Goal: Task Accomplishment & Management: Manage account settings

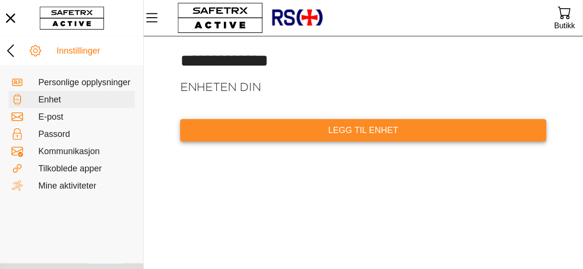
click at [351, 129] on font "Legg til enhet" at bounding box center [363, 131] width 70 height 10
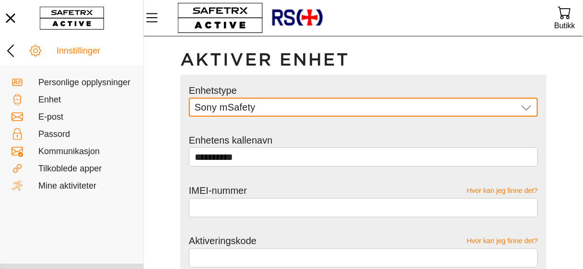
click at [528, 109] on icon at bounding box center [525, 107] width 11 height 11
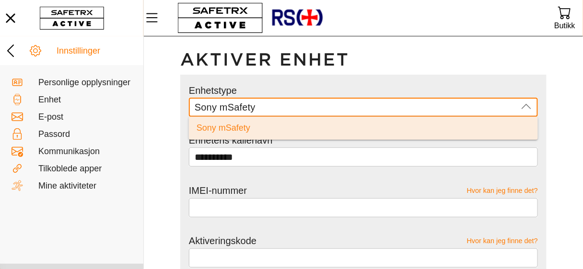
click at [528, 109] on icon at bounding box center [525, 107] width 11 height 11
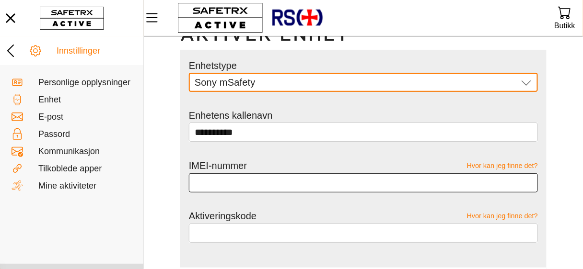
scroll to position [38, 0]
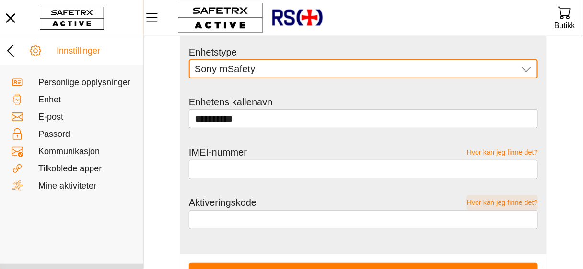
click at [532, 202] on font "Hvor kan jeg finne det?" at bounding box center [502, 203] width 71 height 8
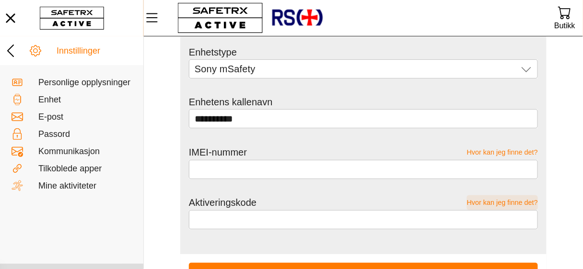
scroll to position [0, 0]
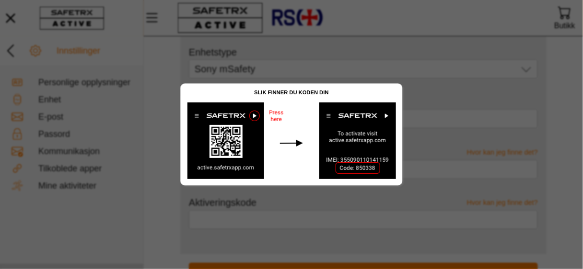
click at [274, 119] on img at bounding box center [291, 140] width 221 height 89
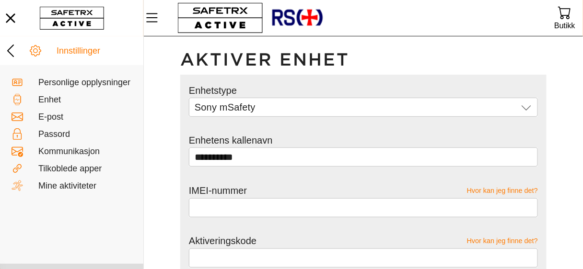
scroll to position [38, 0]
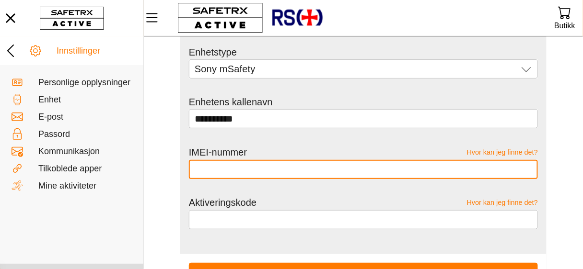
click at [223, 170] on input "text" at bounding box center [363, 169] width 337 height 19
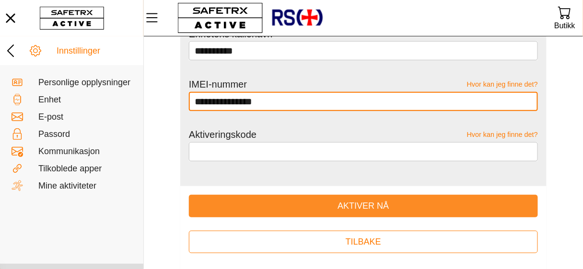
scroll to position [115, 0]
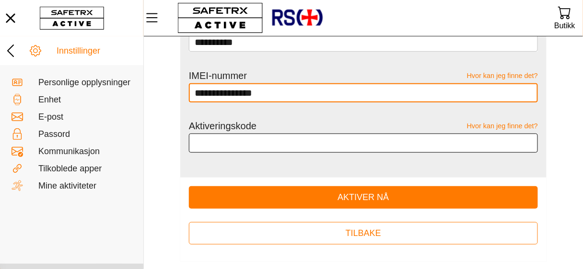
type input "**********"
click at [304, 141] on input "text" at bounding box center [363, 143] width 337 height 19
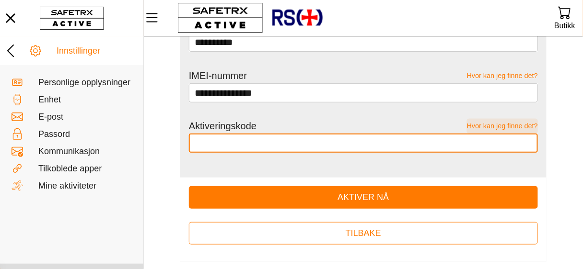
click at [492, 126] on font "Hvor kan jeg finne det?" at bounding box center [502, 126] width 71 height 8
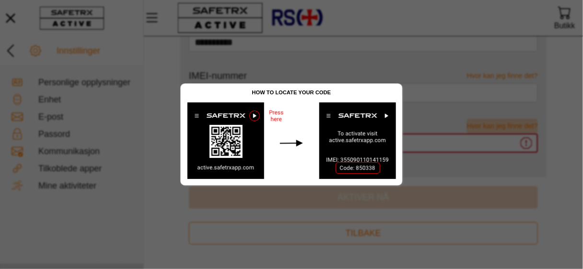
scroll to position [0, 0]
click at [254, 116] on img at bounding box center [291, 140] width 221 height 89
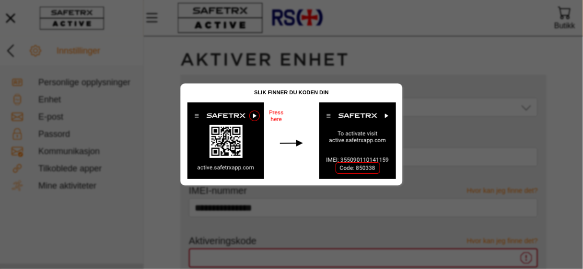
scroll to position [115, 0]
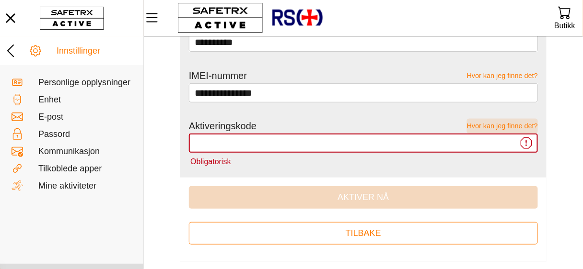
click at [512, 126] on font "Hvor kan jeg finne det?" at bounding box center [502, 126] width 71 height 8
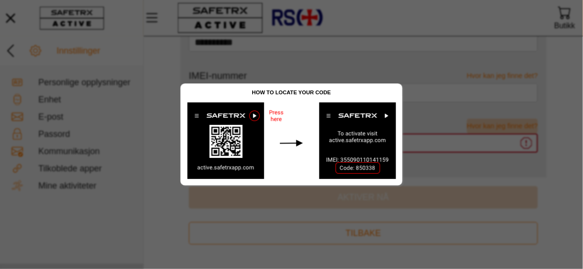
scroll to position [0, 0]
click at [385, 114] on img at bounding box center [291, 140] width 221 height 89
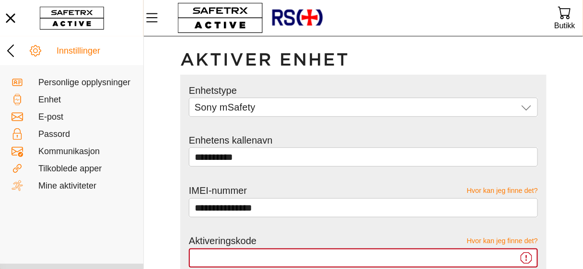
scroll to position [115, 0]
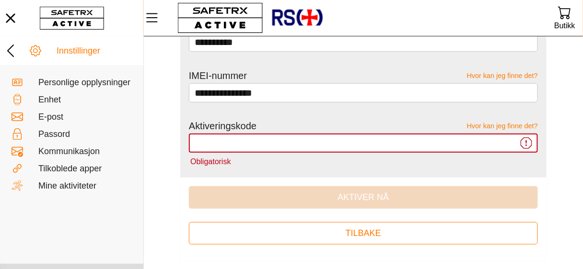
click at [280, 138] on input "Obligatorisk" at bounding box center [356, 143] width 323 height 19
click at [509, 126] on font "Hvor kan jeg finne det?" at bounding box center [502, 126] width 71 height 8
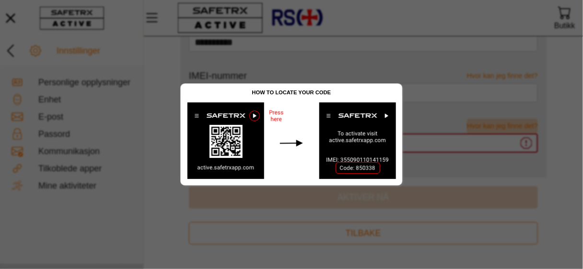
scroll to position [0, 0]
click at [446, 143] on div at bounding box center [291, 134] width 583 height 269
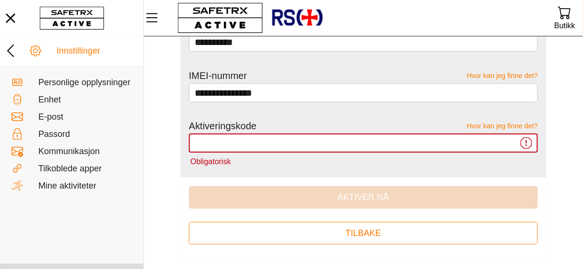
click at [207, 139] on input "Obligatorisk" at bounding box center [356, 143] width 323 height 19
type input "*"
click at [521, 127] on font "Hvor kan jeg finne det?" at bounding box center [502, 126] width 71 height 8
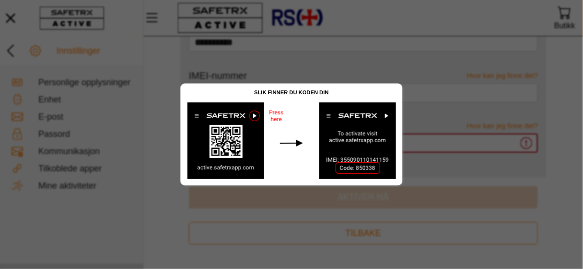
click at [551, 169] on div at bounding box center [291, 134] width 583 height 269
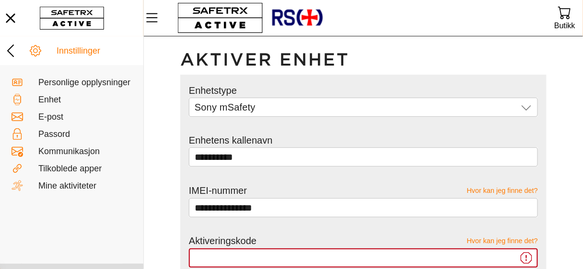
scroll to position [115, 0]
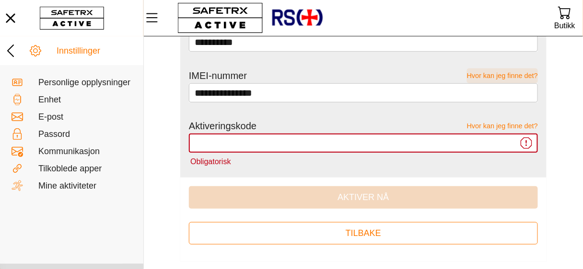
click at [481, 75] on font "Hvor kan jeg finne det?" at bounding box center [502, 76] width 71 height 8
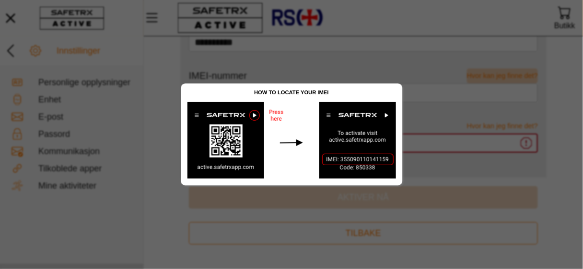
scroll to position [0, 0]
click at [447, 19] on div at bounding box center [291, 134] width 583 height 269
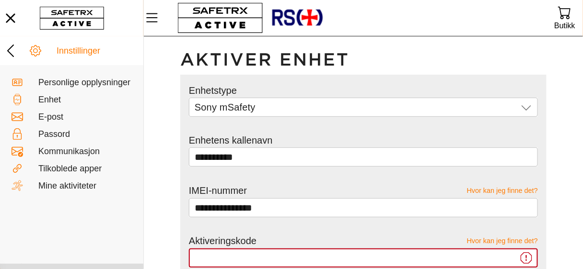
scroll to position [115, 0]
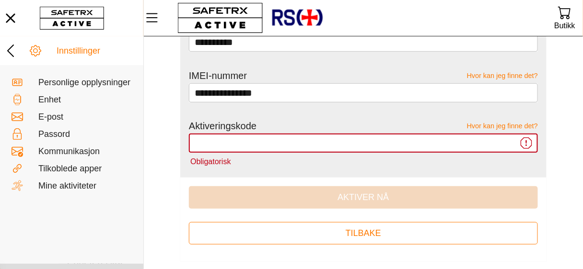
click at [254, 124] on font "Aktiveringskode" at bounding box center [223, 126] width 68 height 11
drag, startPoint x: 191, startPoint y: 123, endPoint x: 261, endPoint y: 121, distance: 69.5
click at [261, 121] on div "Aktiveringskode Hvor kan jeg finne det?" at bounding box center [363, 126] width 349 height 15
copy div "Aktiveringskode Hvor kan jeg finne det?"
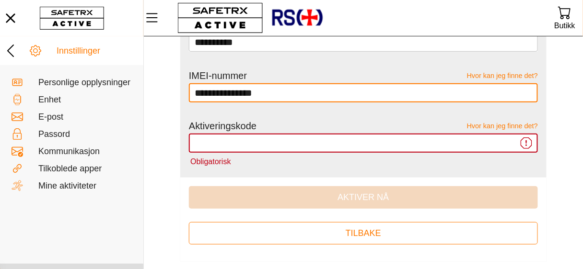
drag, startPoint x: 275, startPoint y: 90, endPoint x: 192, endPoint y: 95, distance: 83.5
click at [192, 95] on div "**********" at bounding box center [363, 92] width 349 height 19
click at [78, 87] on font "Personlige opplysninger" at bounding box center [84, 83] width 92 height 10
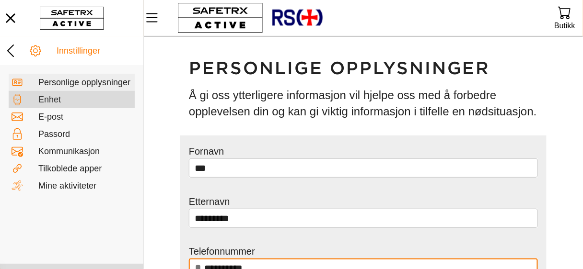
click at [59, 104] on font "Enhet" at bounding box center [49, 100] width 23 height 10
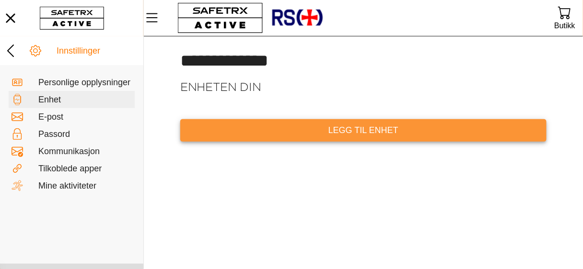
click at [382, 127] on font "Legg til enhet" at bounding box center [363, 131] width 70 height 10
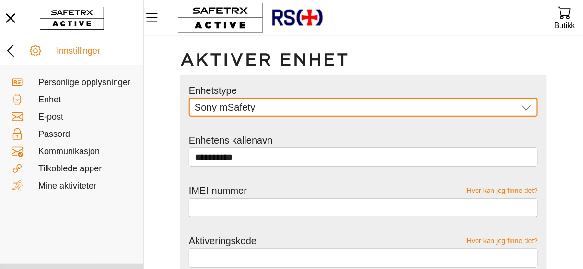
scroll to position [38, 0]
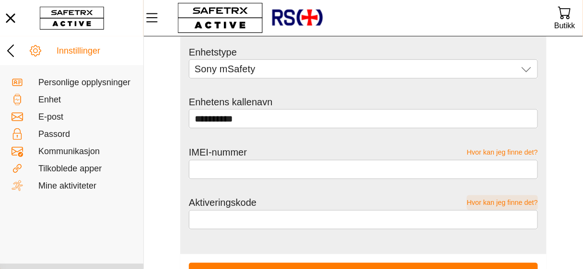
click at [501, 201] on font "Hvor kan jeg finne det?" at bounding box center [502, 203] width 71 height 8
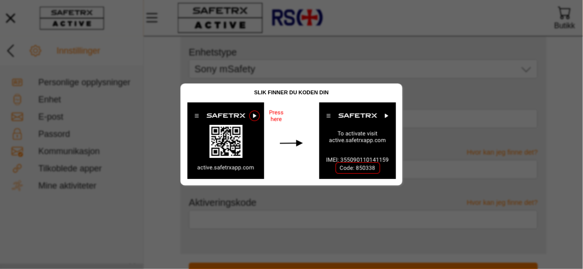
click at [274, 115] on img at bounding box center [291, 140] width 221 height 89
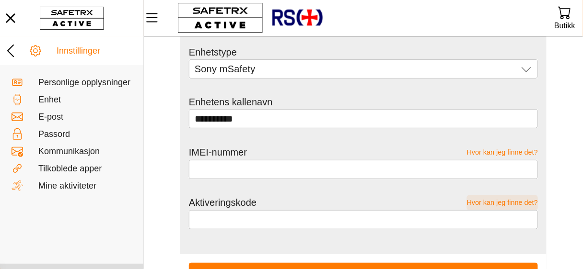
click at [488, 202] on font "Hvor kan jeg finne det?" at bounding box center [502, 203] width 71 height 8
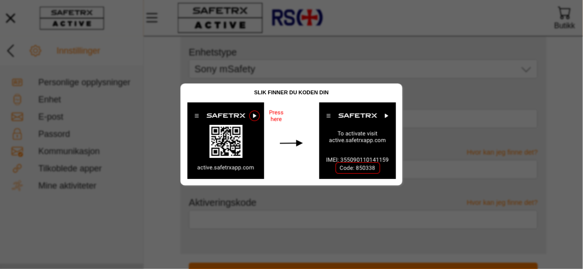
click at [346, 140] on img at bounding box center [291, 140] width 221 height 89
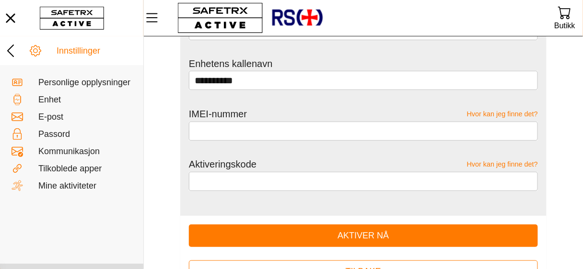
scroll to position [38, 0]
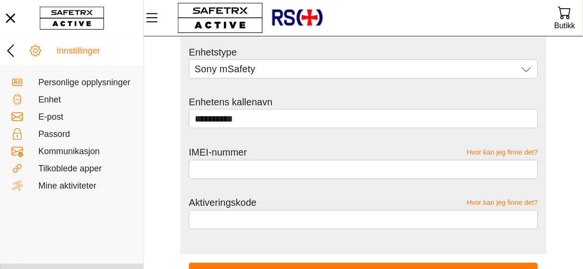
click at [432, 50] on div "Enhetstype Sony mSafety Sony mSafety" at bounding box center [363, 70] width 349 height 50
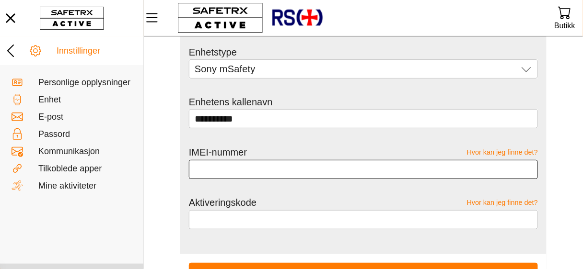
click at [245, 172] on input "text" at bounding box center [363, 169] width 337 height 19
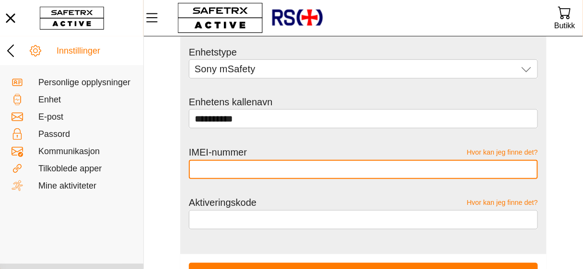
paste input "**********"
type input "**********"
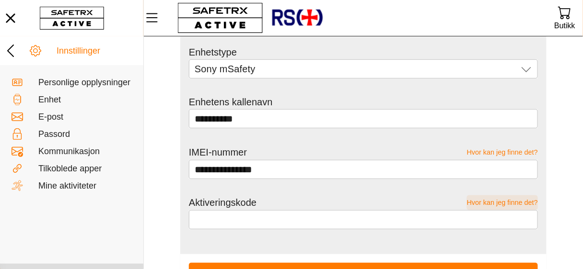
click at [479, 201] on font "Hvor kan jeg finne det?" at bounding box center [502, 203] width 71 height 8
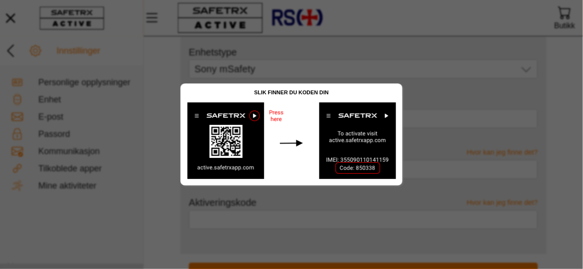
click at [275, 118] on img at bounding box center [291, 140] width 221 height 89
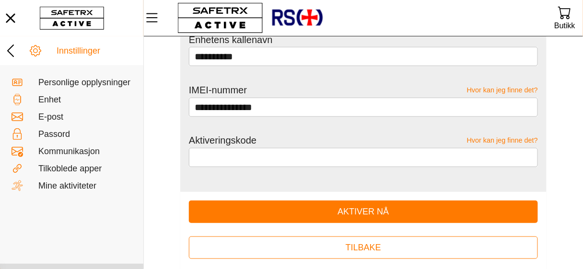
scroll to position [115, 0]
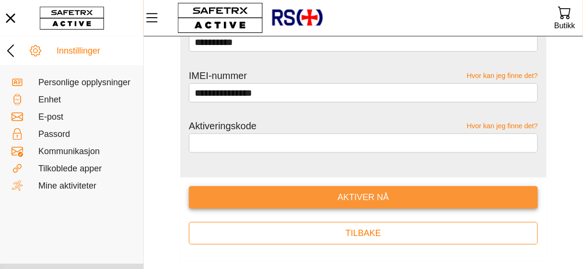
click at [341, 197] on font "Aktiver nå" at bounding box center [362, 198] width 51 height 10
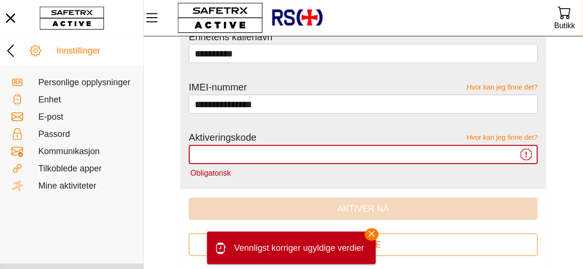
scroll to position [116, 0]
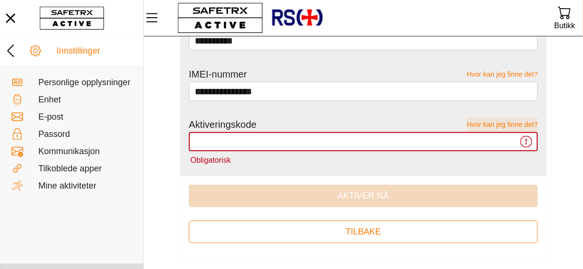
click at [490, 123] on font "Hvor kan jeg finne det?" at bounding box center [502, 125] width 71 height 8
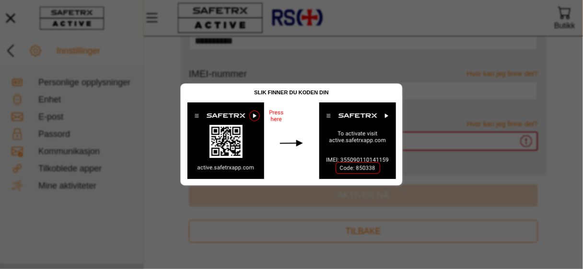
click at [253, 115] on img at bounding box center [291, 140] width 221 height 89
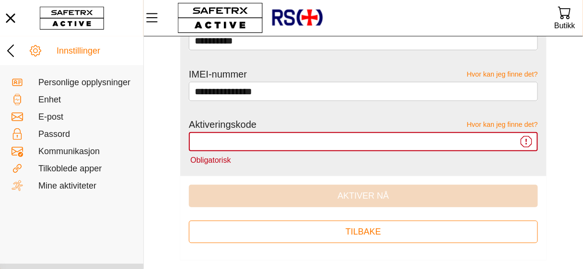
click at [526, 140] on icon at bounding box center [526, 142] width 1 height 6
click at [517, 140] on input "Obligatorisk" at bounding box center [356, 141] width 323 height 19
click at [519, 122] on font "Hvor kan jeg finne det?" at bounding box center [502, 125] width 71 height 8
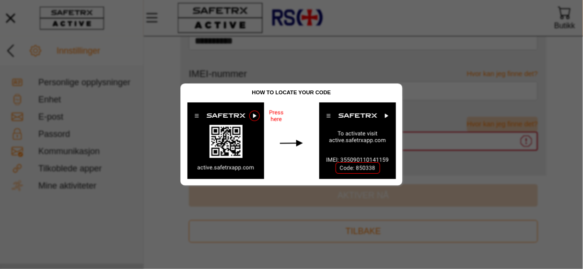
scroll to position [0, 0]
click at [385, 114] on img at bounding box center [291, 140] width 221 height 89
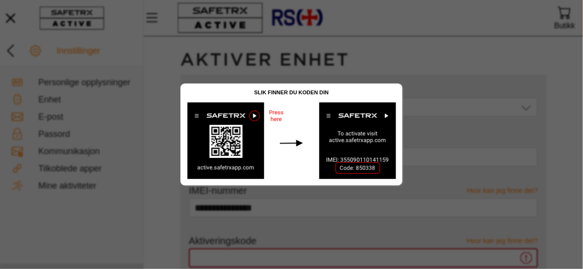
scroll to position [116, 0]
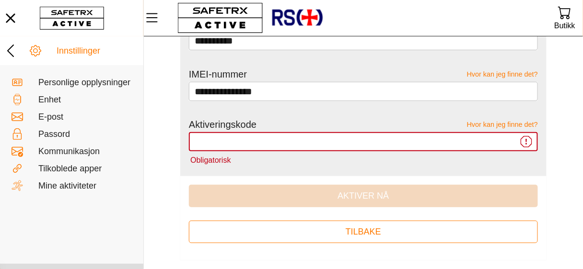
click at [526, 139] on icon at bounding box center [526, 142] width 1 height 6
click at [517, 139] on input "Obligatorisk" at bounding box center [356, 141] width 323 height 19
click at [515, 123] on font "Hvor kan jeg finne det?" at bounding box center [502, 125] width 71 height 8
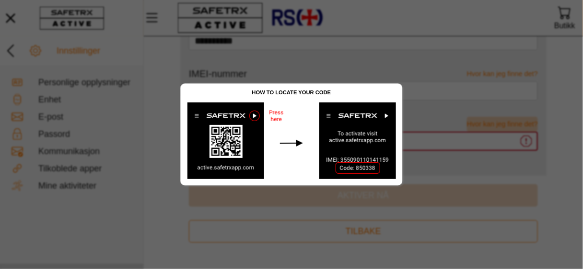
scroll to position [0, 0]
click at [276, 114] on img at bounding box center [291, 140] width 221 height 89
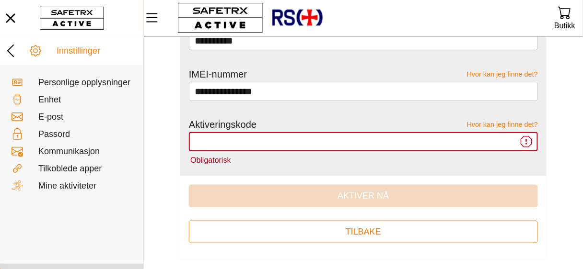
click at [527, 138] on icon at bounding box center [525, 141] width 11 height 11
click at [517, 138] on input "Obligatorisk" at bounding box center [356, 141] width 323 height 19
click at [523, 121] on font "Hvor kan jeg finne det?" at bounding box center [502, 125] width 71 height 8
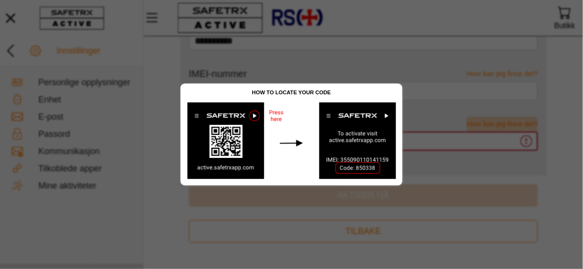
scroll to position [0, 0]
click at [362, 165] on img at bounding box center [291, 140] width 221 height 89
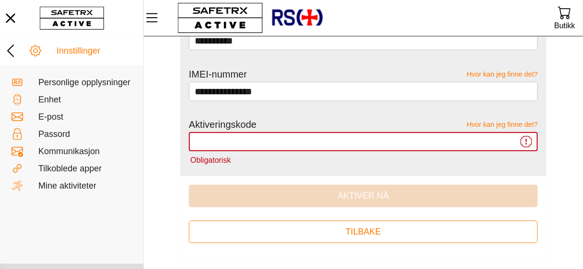
click at [526, 140] on icon at bounding box center [526, 142] width 1 height 6
click at [517, 140] on input "Obligatorisk" at bounding box center [356, 141] width 323 height 19
click at [522, 123] on font "Hvor kan jeg finne det?" at bounding box center [502, 125] width 71 height 8
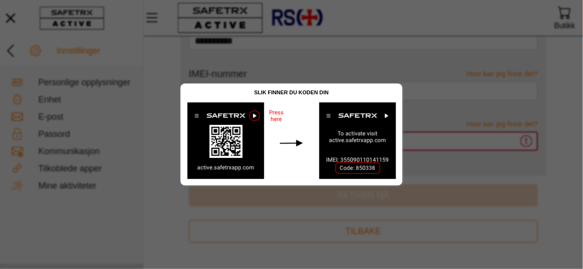
click at [431, 135] on div at bounding box center [291, 134] width 583 height 269
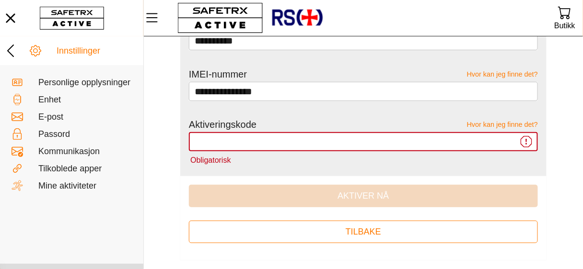
click at [389, 144] on input "Obligatorisk" at bounding box center [356, 141] width 323 height 19
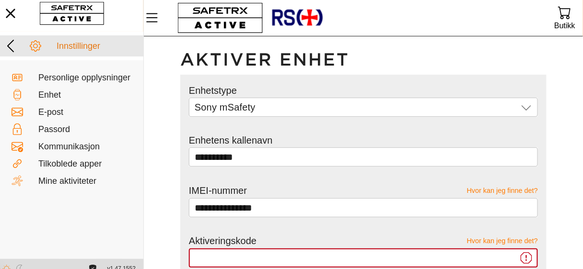
scroll to position [0, 0]
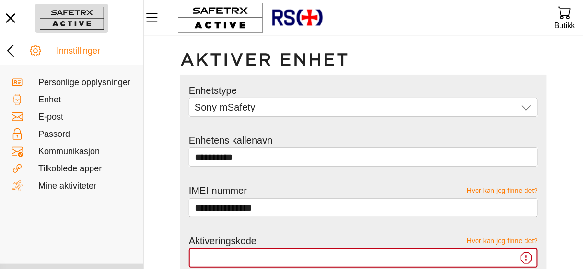
click at [79, 15] on button "button" at bounding box center [71, 18] width 73 height 29
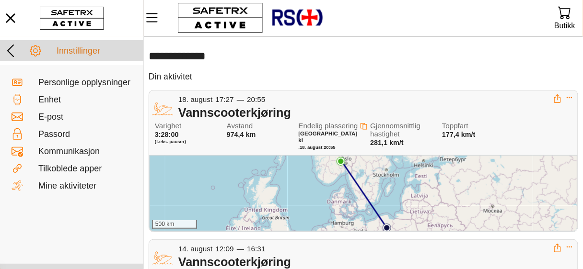
click at [83, 51] on font "Innstillinger" at bounding box center [79, 51] width 44 height 10
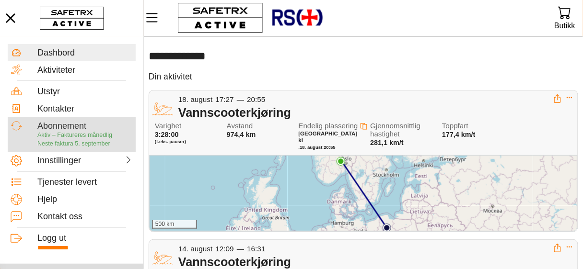
click at [75, 132] on font "Aktiv – Faktureres månedlig" at bounding box center [74, 135] width 75 height 7
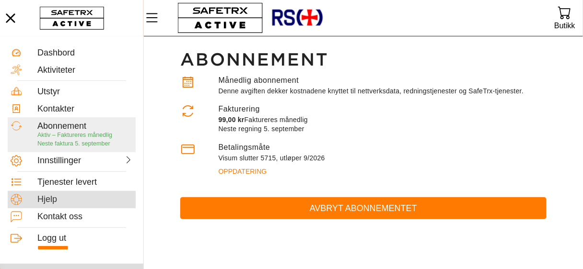
click at [57, 195] on font "Hjelp" at bounding box center [47, 200] width 20 height 10
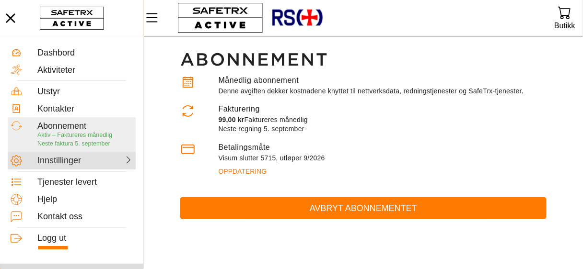
click at [75, 161] on font "Innstillinger" at bounding box center [59, 161] width 44 height 10
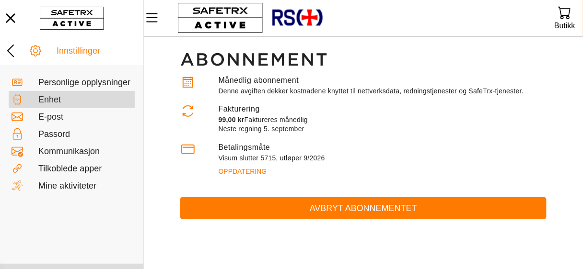
click at [61, 104] on font "Enhet" at bounding box center [49, 100] width 23 height 10
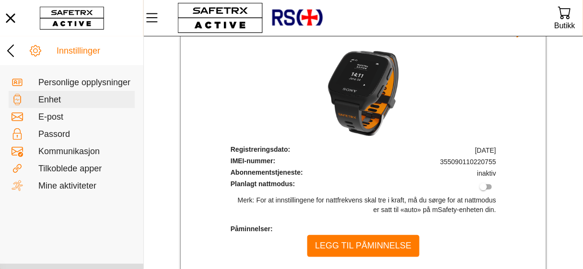
scroll to position [107, 0]
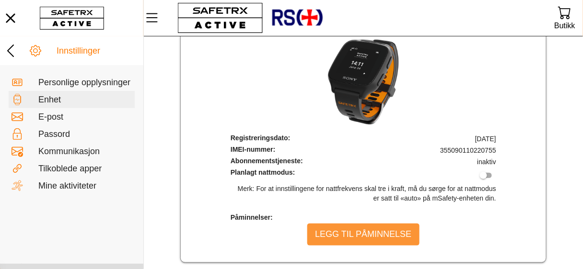
click at [377, 230] on font "Legg til påminnelse" at bounding box center [363, 234] width 96 height 10
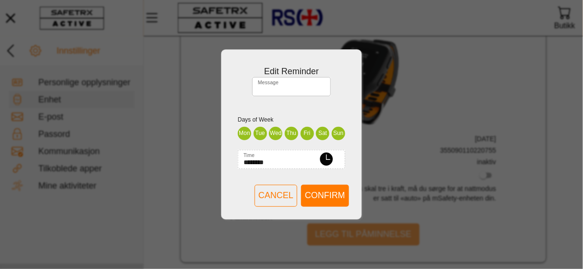
scroll to position [0, 0]
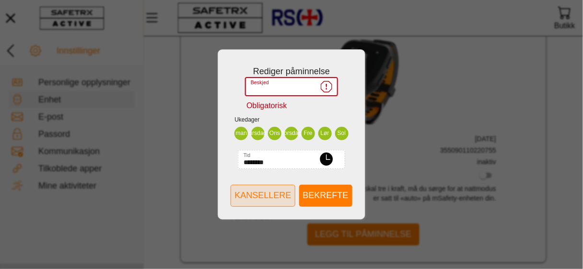
click at [262, 197] on font "Kansellere" at bounding box center [262, 196] width 57 height 10
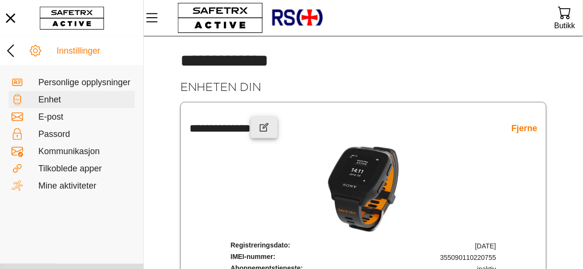
click at [270, 123] on icon "button" at bounding box center [263, 127] width 11 height 11
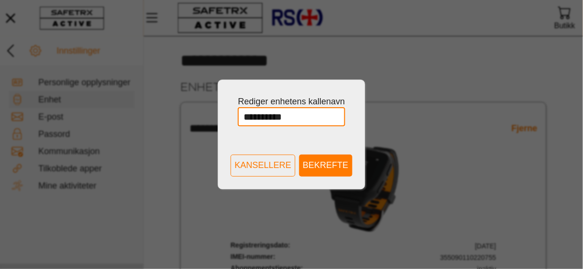
drag, startPoint x: 246, startPoint y: 115, endPoint x: 232, endPoint y: 118, distance: 13.6
click at [243, 118] on input "**********" at bounding box center [291, 116] width 96 height 19
type input "**********"
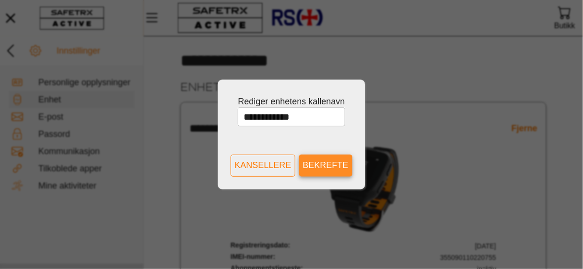
click at [332, 166] on font "Bekrefte" at bounding box center [326, 165] width 46 height 10
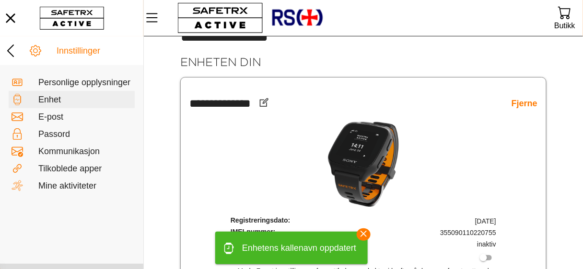
scroll to position [38, 0]
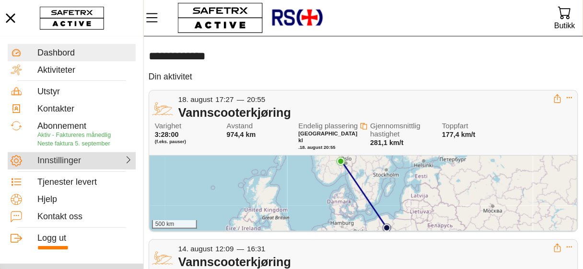
click at [57, 161] on font "Innstillinger" at bounding box center [59, 161] width 44 height 10
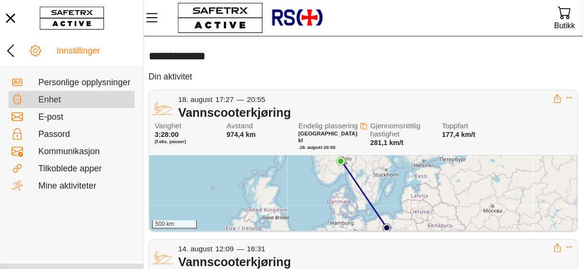
click at [61, 104] on font "Enhet" at bounding box center [49, 100] width 23 height 10
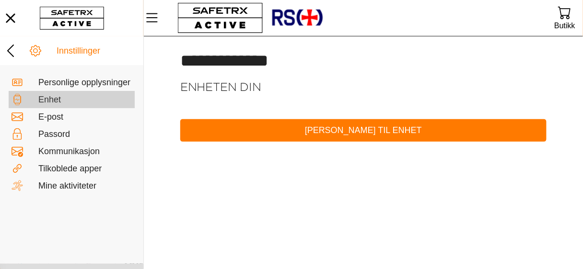
click at [86, 105] on div "Enhet" at bounding box center [84, 100] width 93 height 11
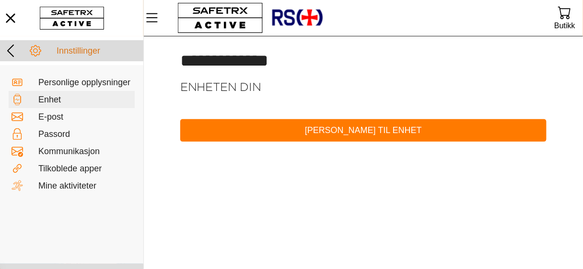
click at [75, 52] on font "Innstillinger" at bounding box center [79, 51] width 44 height 10
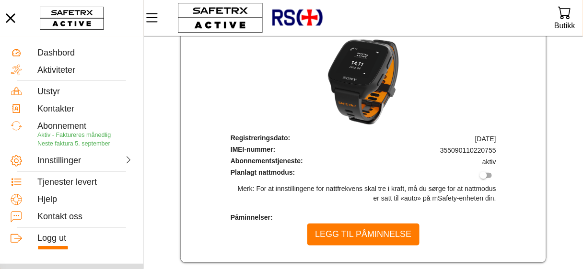
scroll to position [69, 0]
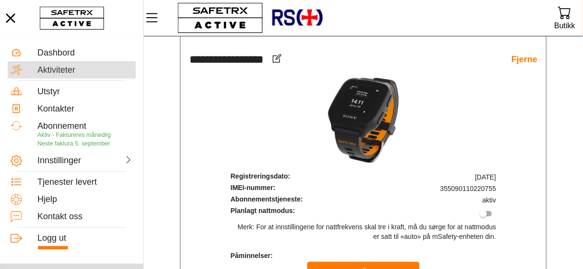
click at [65, 71] on font "Aktiviteter" at bounding box center [56, 70] width 38 height 10
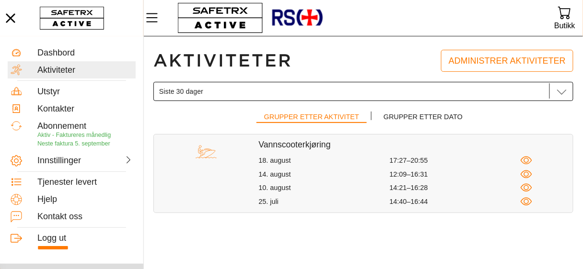
click at [561, 91] on icon at bounding box center [561, 91] width 11 height 11
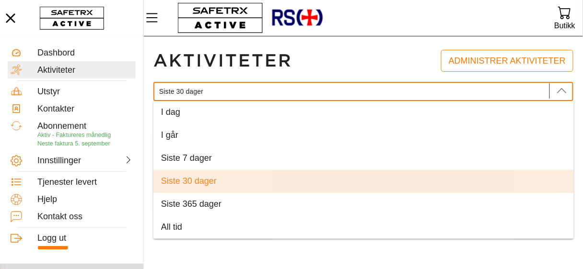
click at [561, 91] on icon at bounding box center [561, 91] width 11 height 11
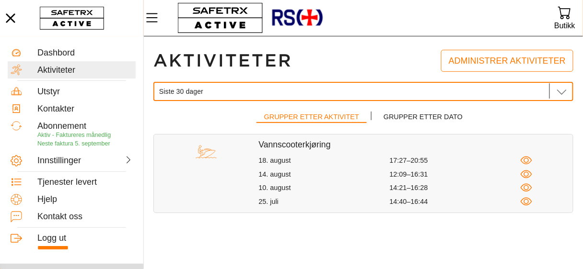
scroll to position [0, 37]
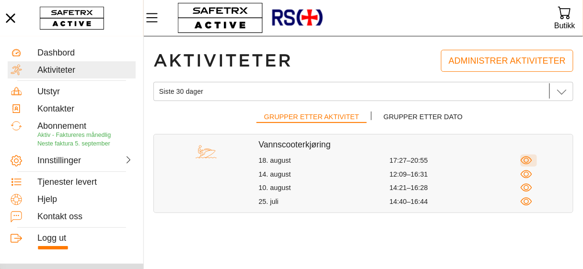
click at [527, 161] on icon "button" at bounding box center [526, 161] width 12 height 12
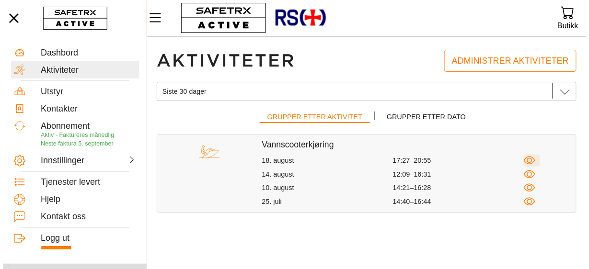
scroll to position [0, 0]
